Goal: Book appointment/travel/reservation

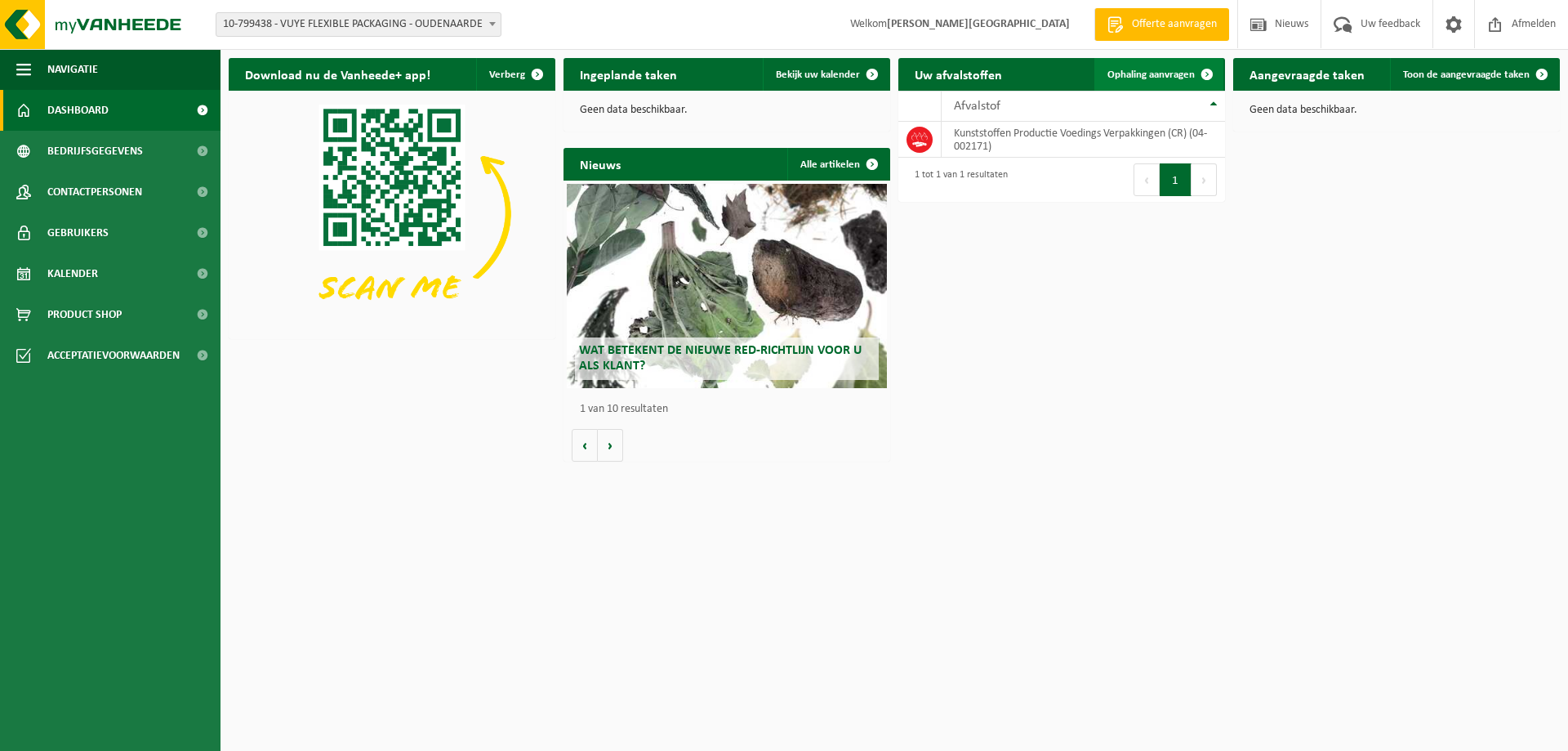
click at [1164, 73] on span "Ophaling aanvragen" at bounding box center [1151, 75] width 87 height 11
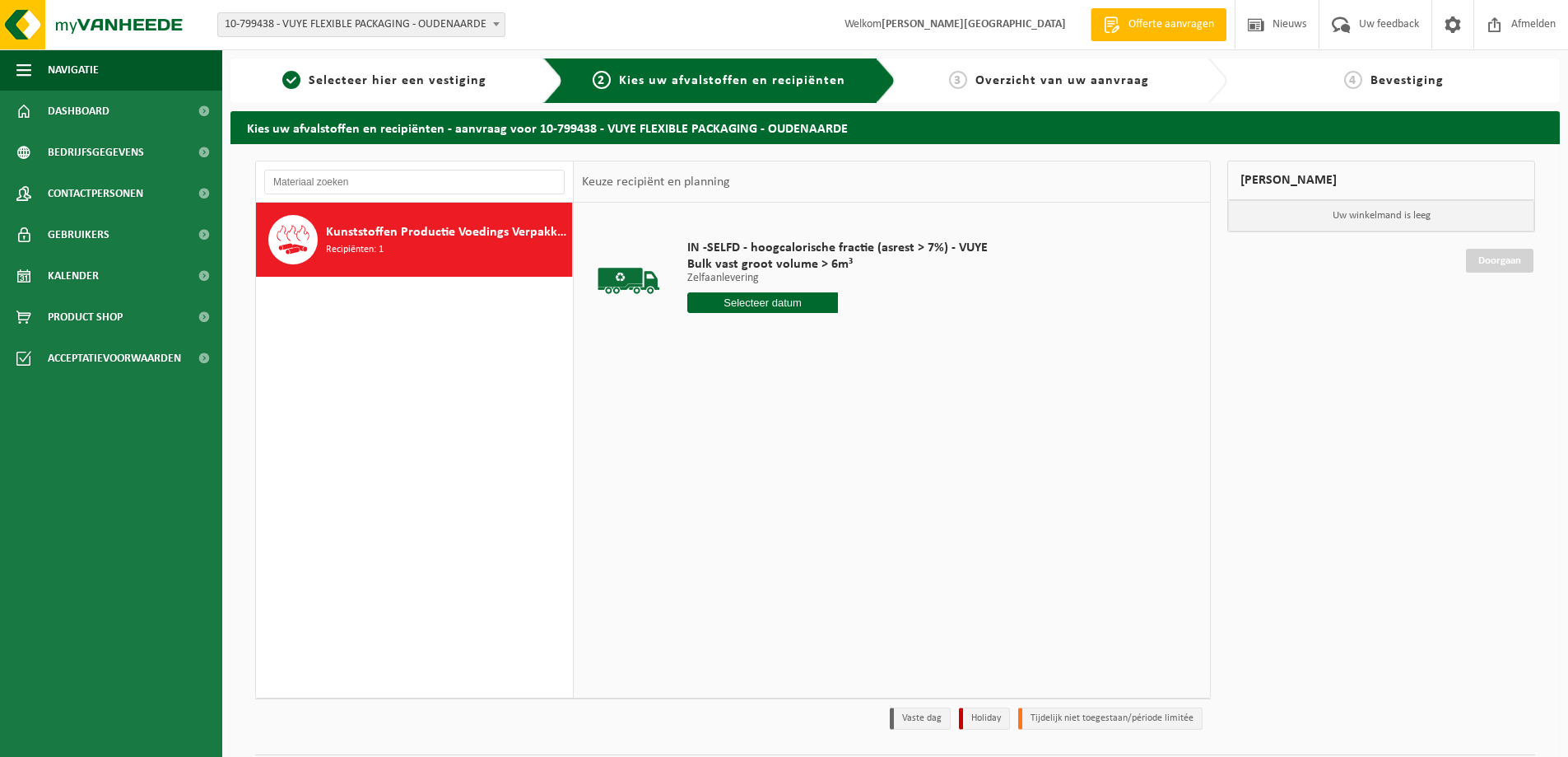
click at [752, 299] on input "text" at bounding box center [762, 302] width 151 height 20
click at [759, 499] on div "27" at bounding box center [760, 501] width 29 height 26
type input "Van 2025-08-27"
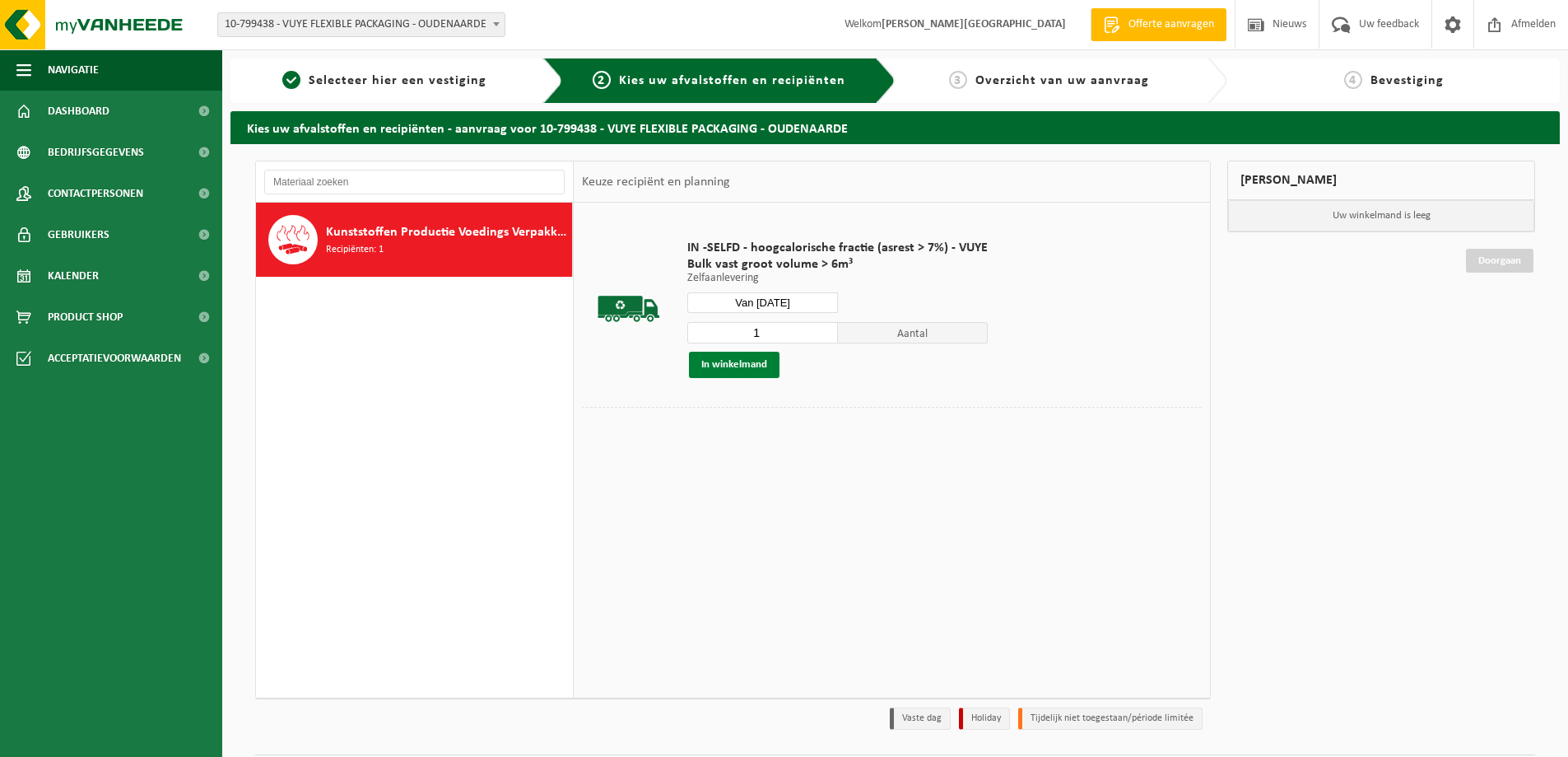
click at [758, 372] on button "In winkelmand" at bounding box center [734, 364] width 91 height 26
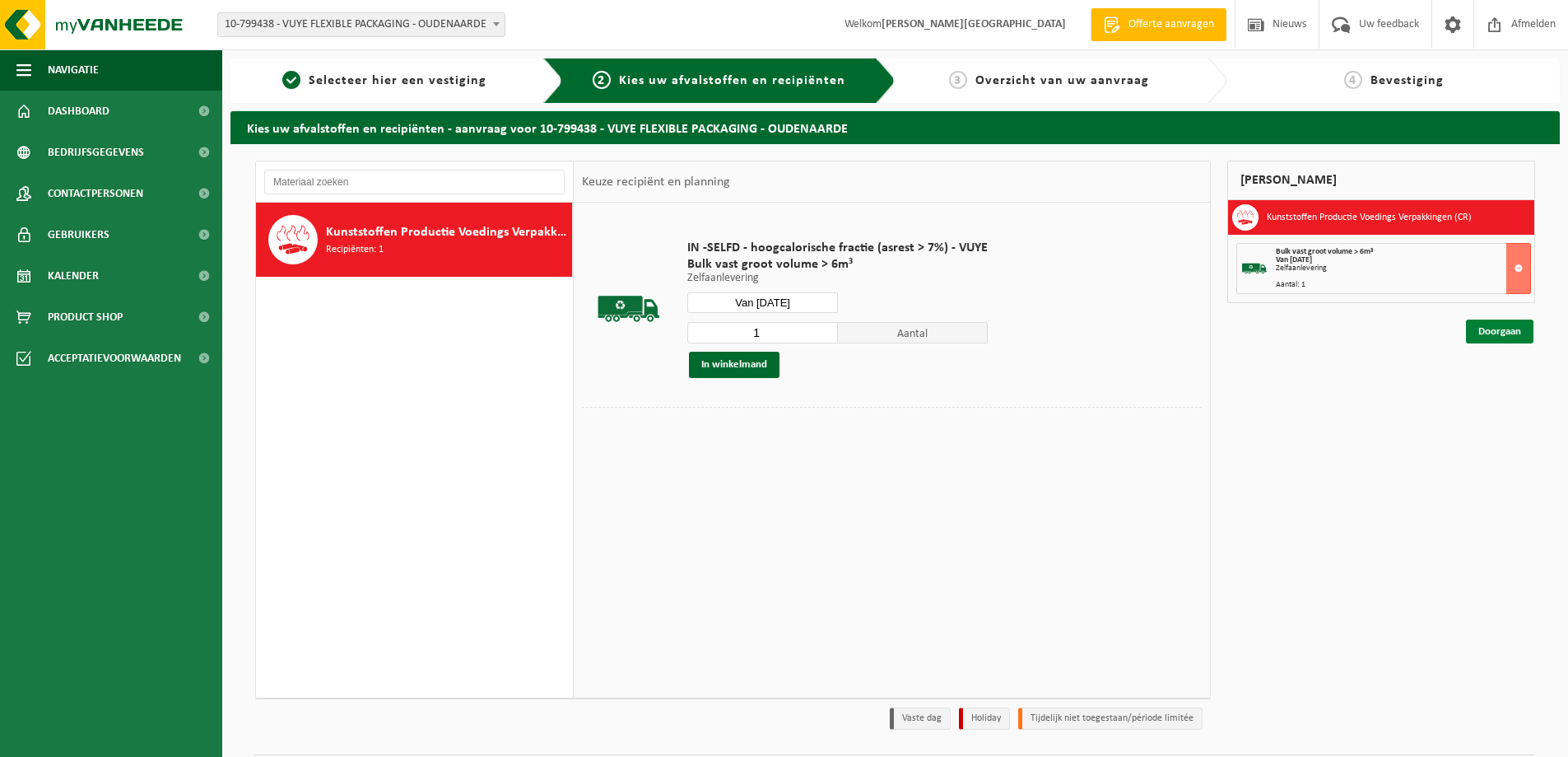
click at [1482, 332] on link "Doorgaan" at bounding box center [1499, 332] width 68 height 24
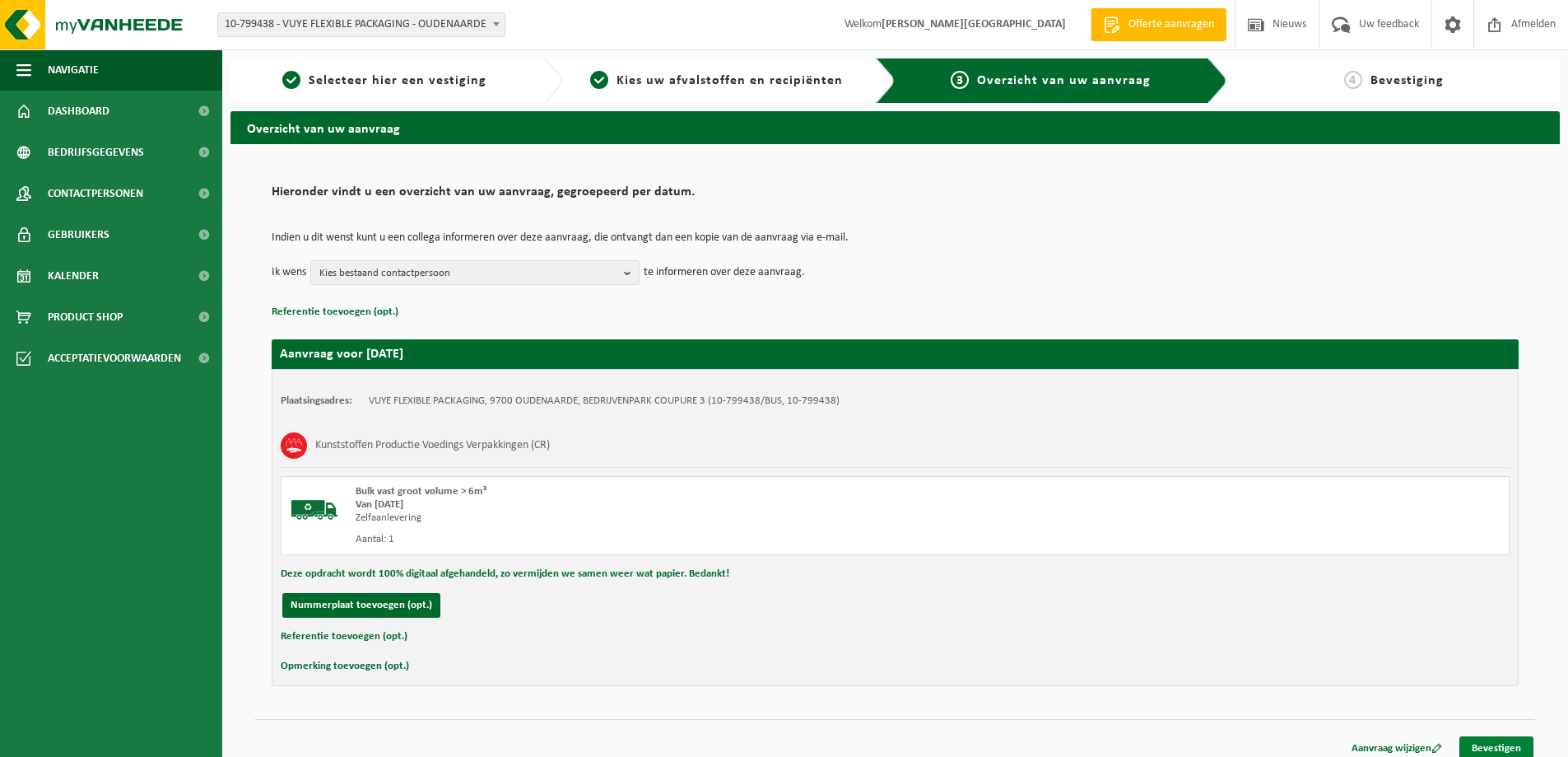
click at [1482, 746] on link "Bevestigen" at bounding box center [1496, 748] width 74 height 24
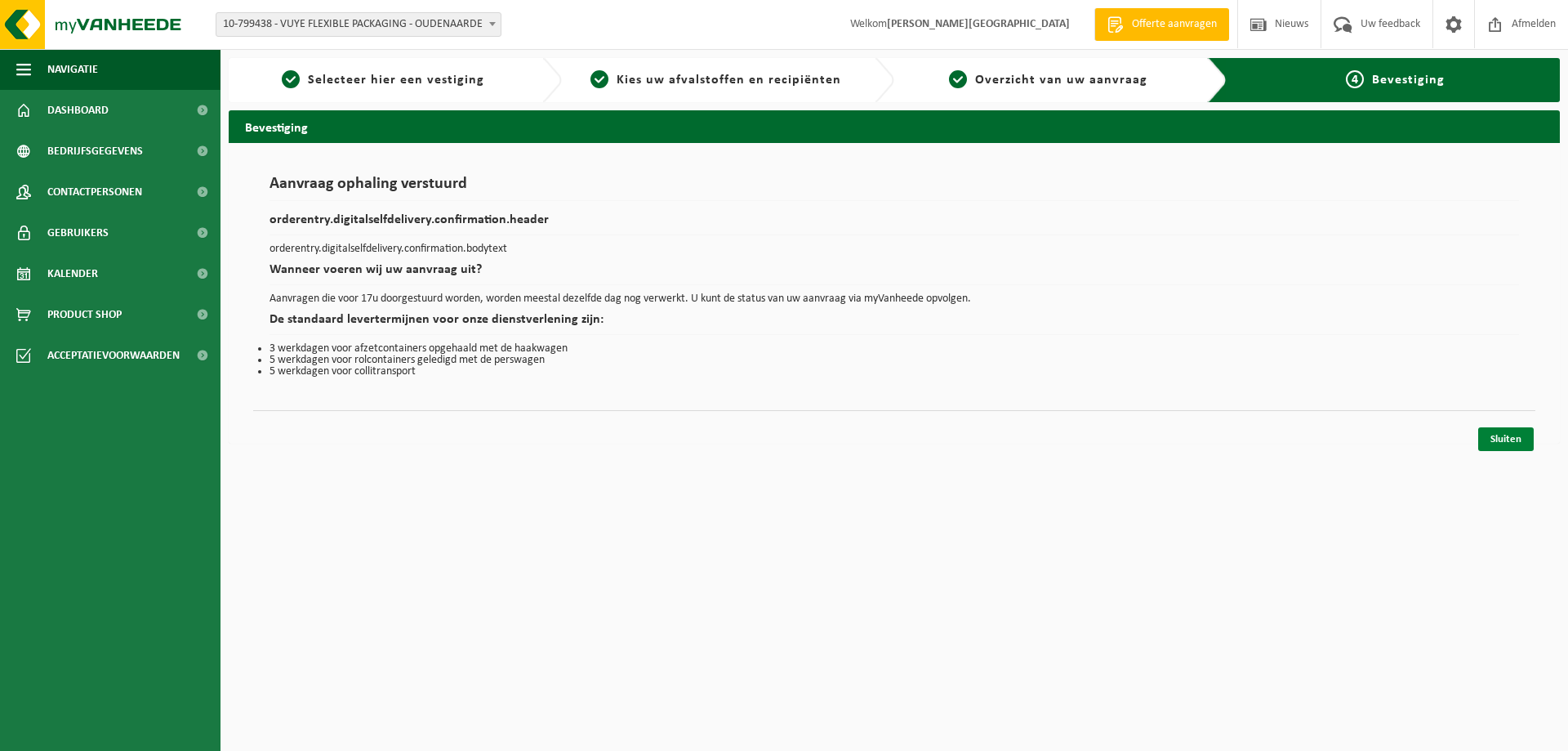
click at [1504, 440] on link "Sluiten" at bounding box center [1506, 439] width 55 height 24
